Goal: Task Accomplishment & Management: Use online tool/utility

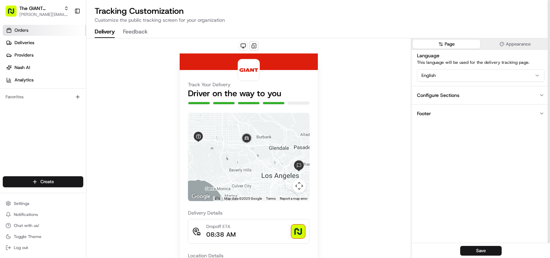
click at [42, 29] on link "Orders" at bounding box center [44, 30] width 83 height 11
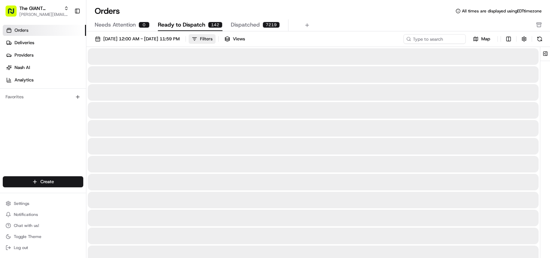
click at [212, 39] on div "Filters" at bounding box center [206, 39] width 12 height 6
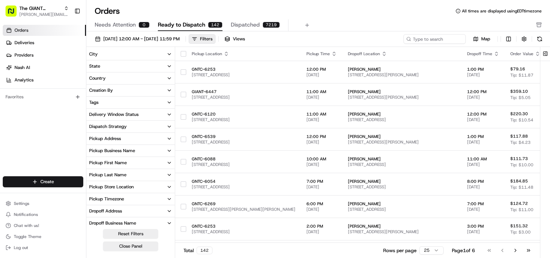
click at [168, 55] on icon "button" at bounding box center [169, 54] width 6 height 6
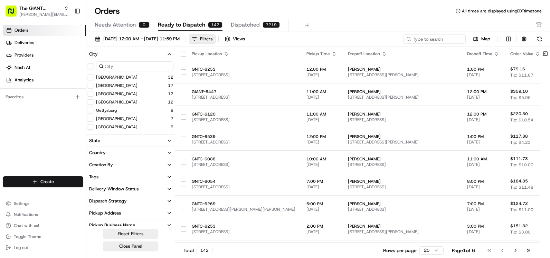
click at [140, 66] on input at bounding box center [134, 66] width 77 height 10
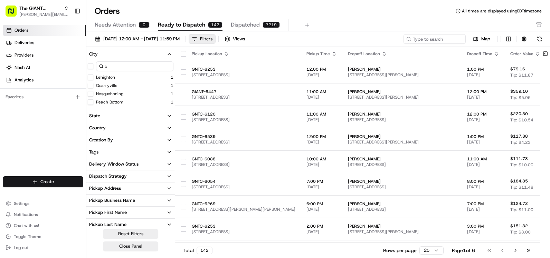
type input "q"
click at [93, 83] on button "Quarryville" at bounding box center [91, 86] width 6 height 6
